Goal: Navigation & Orientation: Find specific page/section

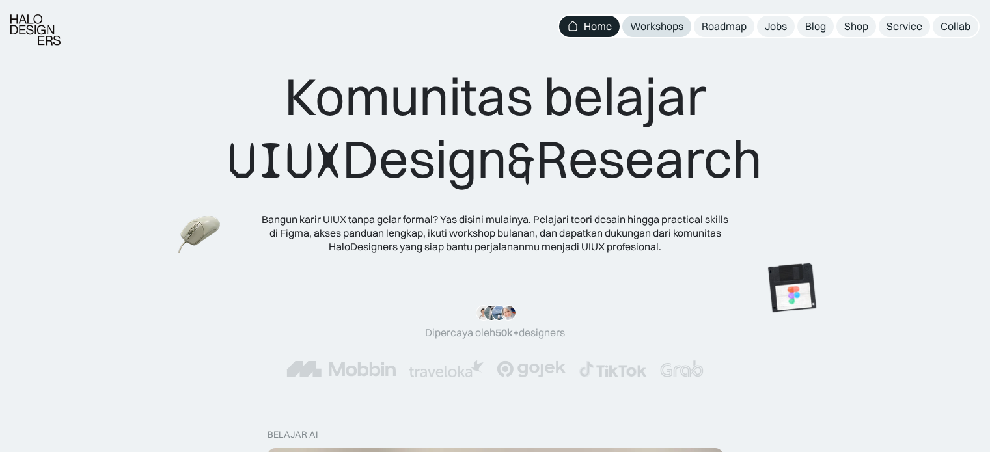
scroll to position [2257, 0]
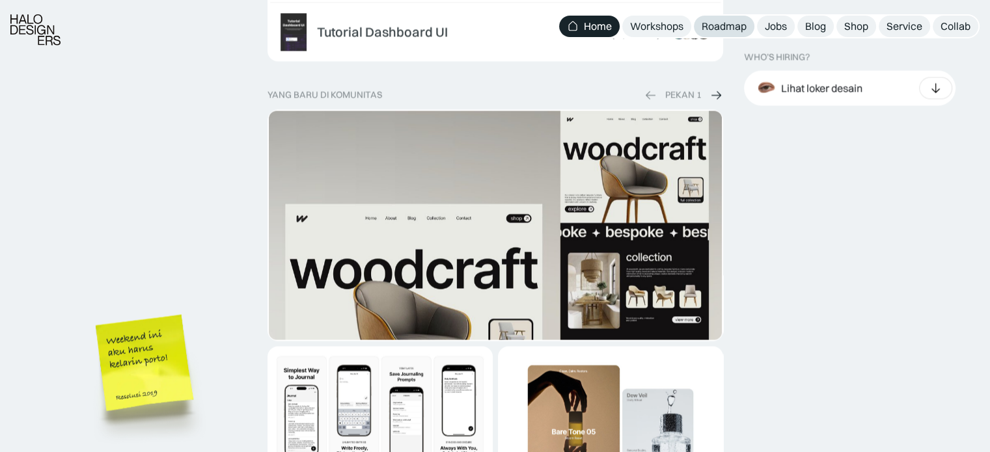
click at [729, 25] on div "Roadmap" at bounding box center [724, 27] width 45 height 14
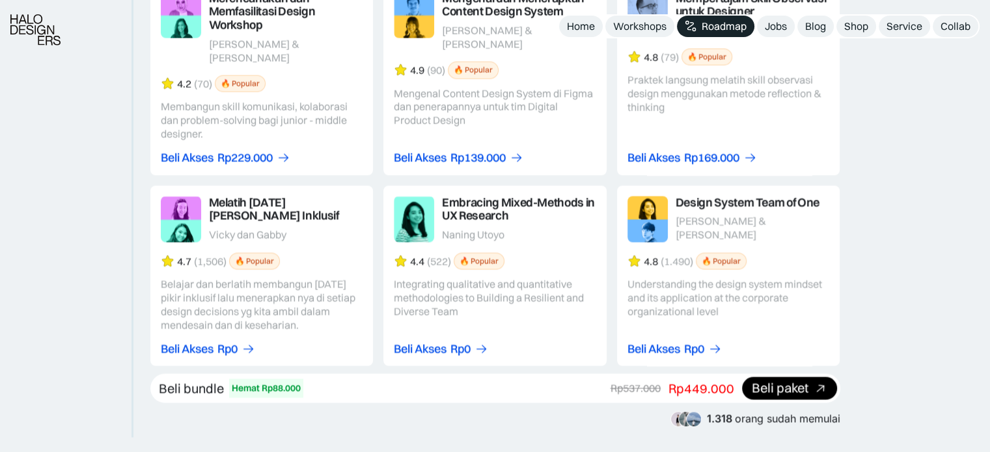
scroll to position [2268, 0]
click at [588, 345] on link at bounding box center [494, 275] width 223 height 181
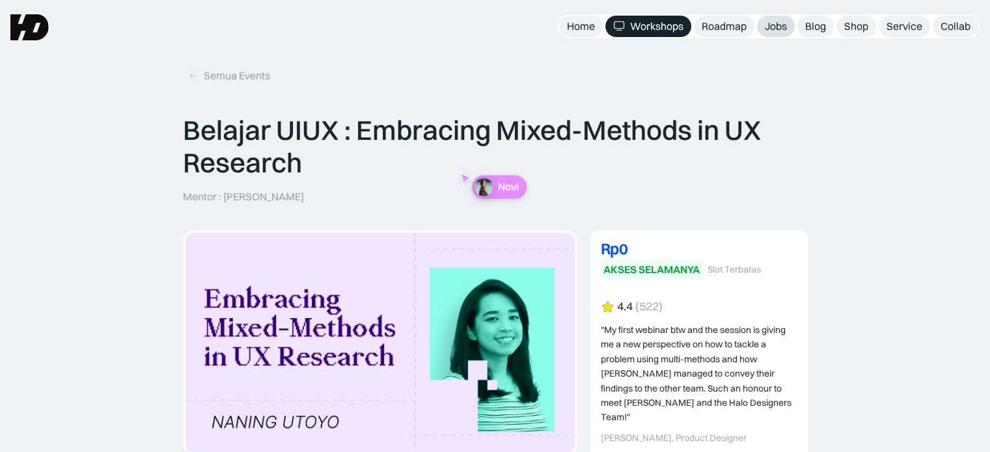
click at [773, 25] on div "Jobs" at bounding box center [776, 27] width 22 height 14
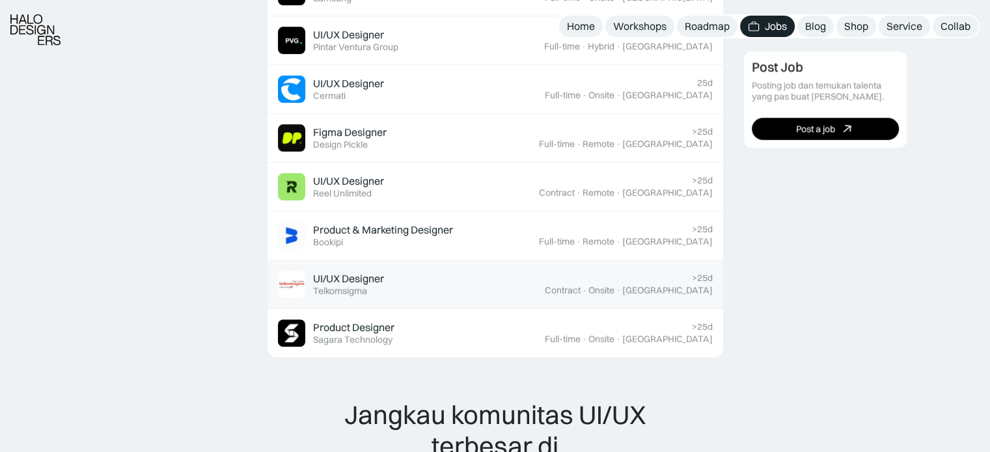
scroll to position [983, 0]
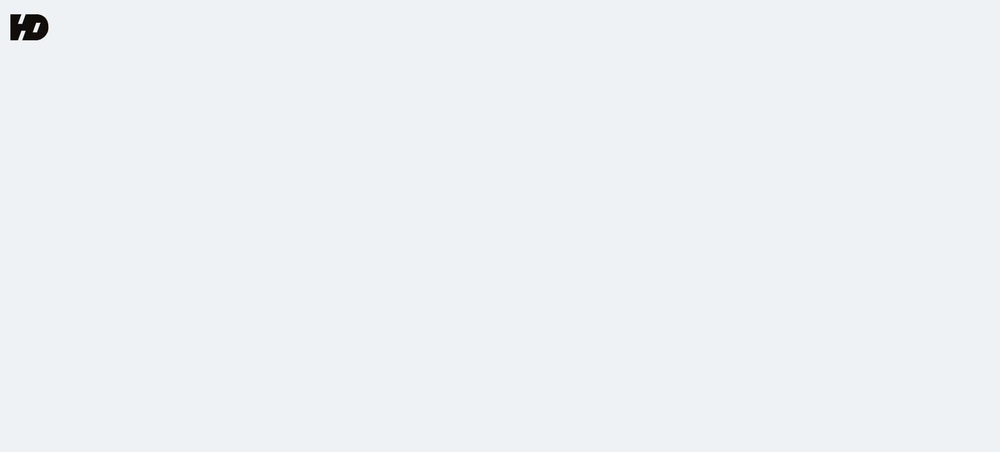
click at [714, 101] on div "404 Not Found Halaman yang kamu cari nggak tersedia.  Coba cek link nya lagi at…" at bounding box center [500, 226] width 1000 height 452
